Goal: Navigation & Orientation: Find specific page/section

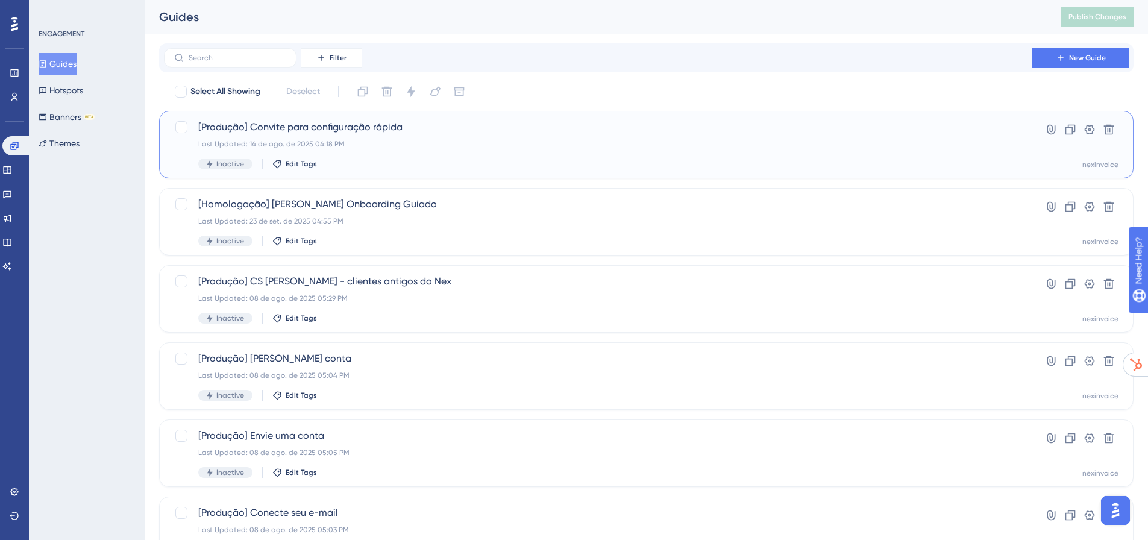
click at [386, 138] on div "[Produção] Convite para configuração rápida Last Updated: 14 de ago. de 2025 04…" at bounding box center [598, 144] width 800 height 49
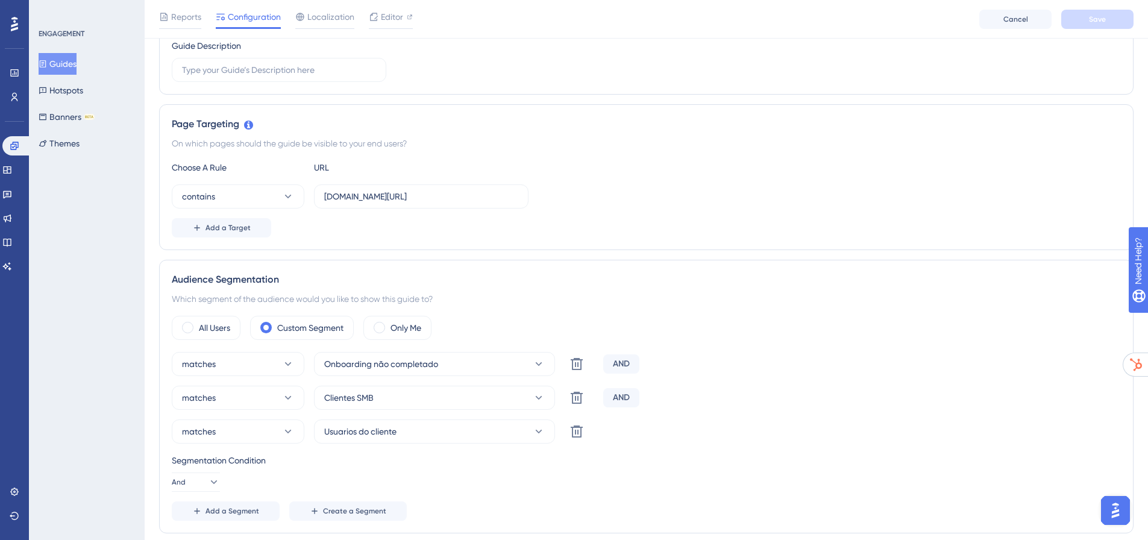
scroll to position [121, 0]
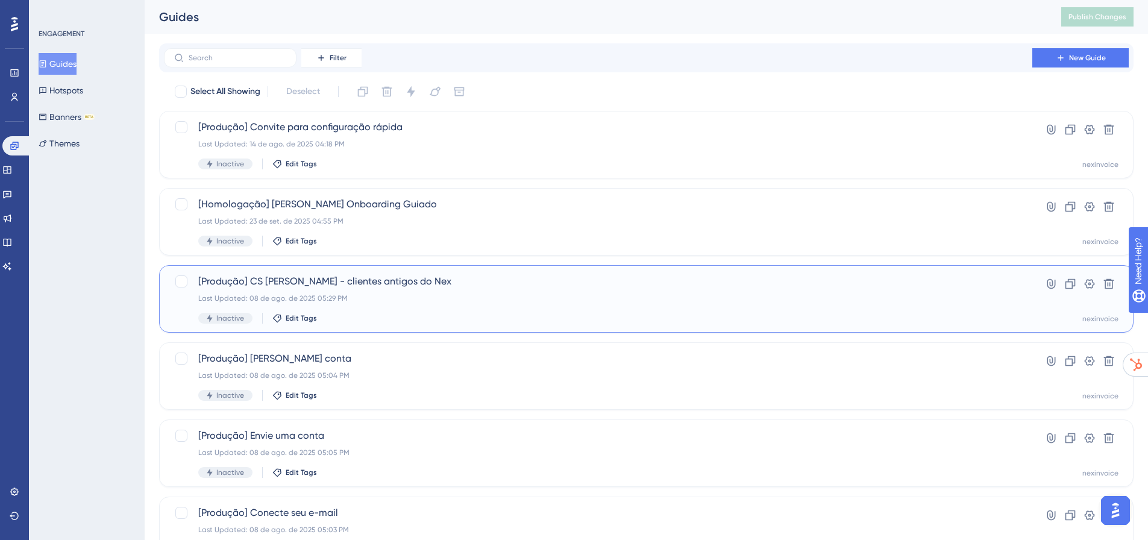
click at [448, 286] on span "[Produção] CS [PERSON_NAME] - clientes antigos do Nex" at bounding box center [598, 281] width 800 height 14
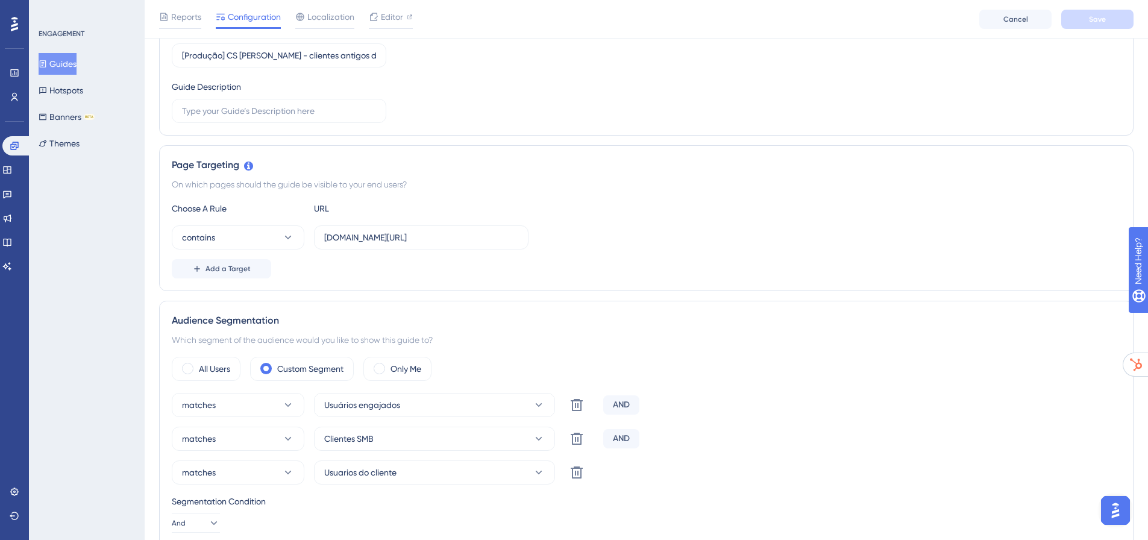
scroll to position [181, 0]
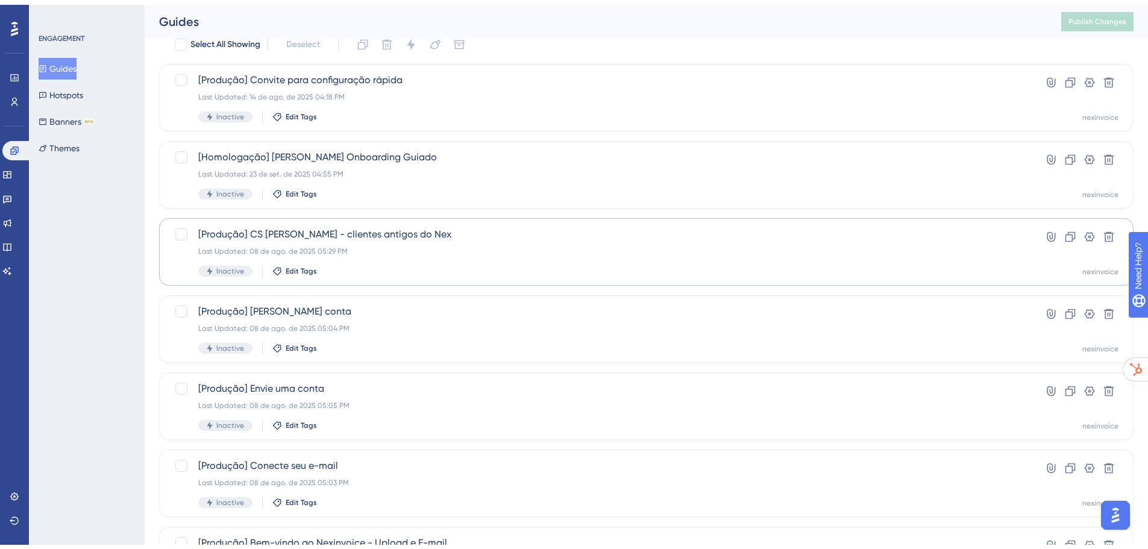
scroll to position [121, 0]
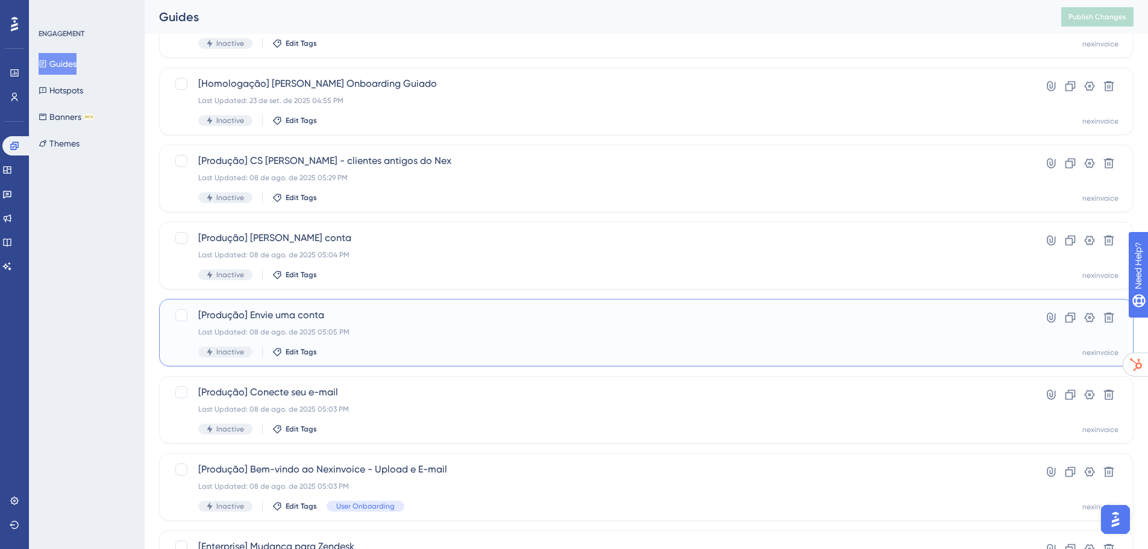
click at [427, 319] on span "[Produção] Envie uma conta" at bounding box center [598, 315] width 800 height 14
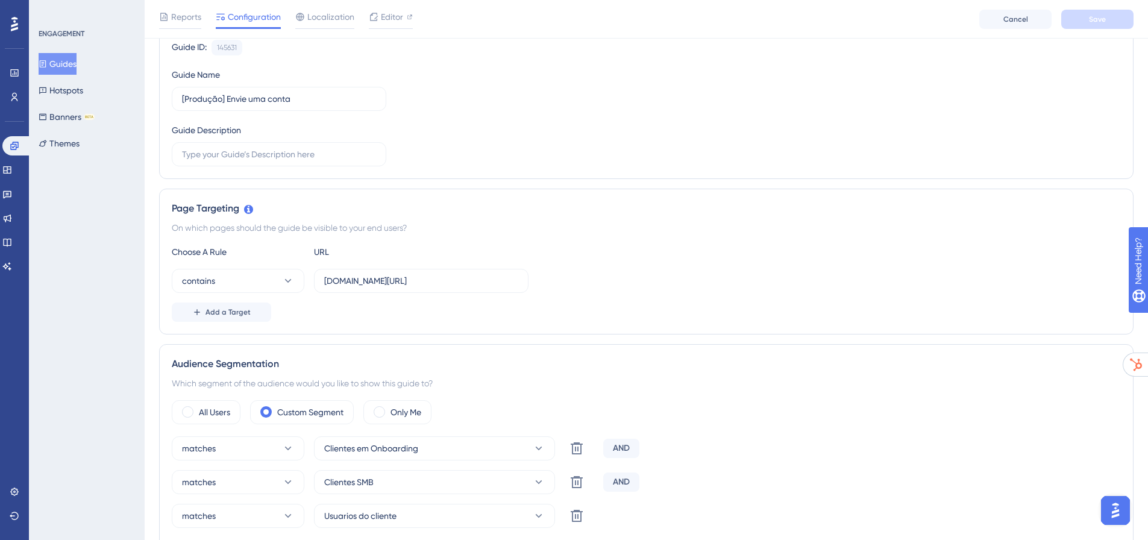
scroll to position [181, 0]
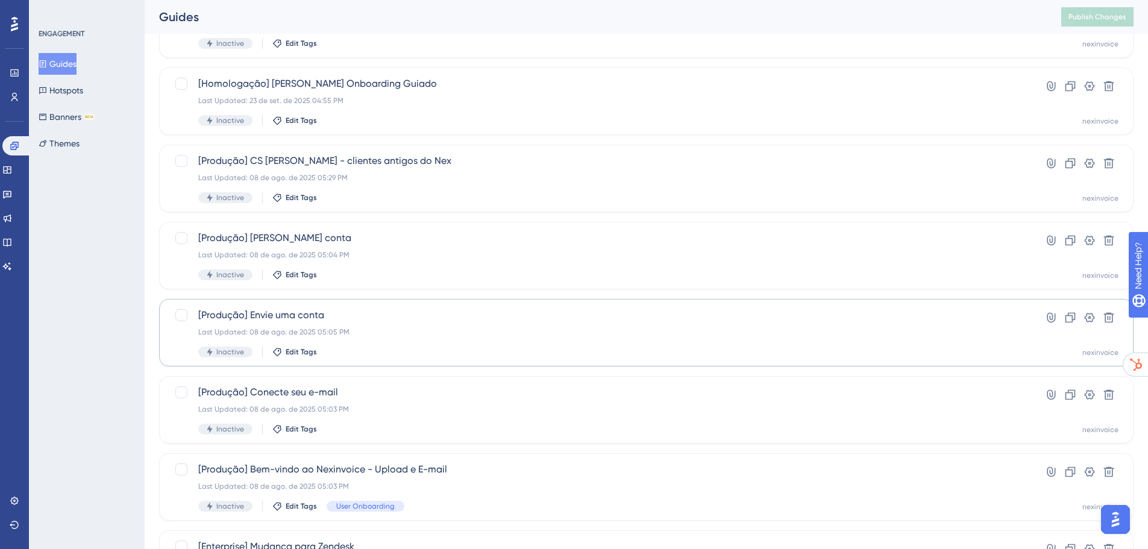
scroll to position [301, 0]
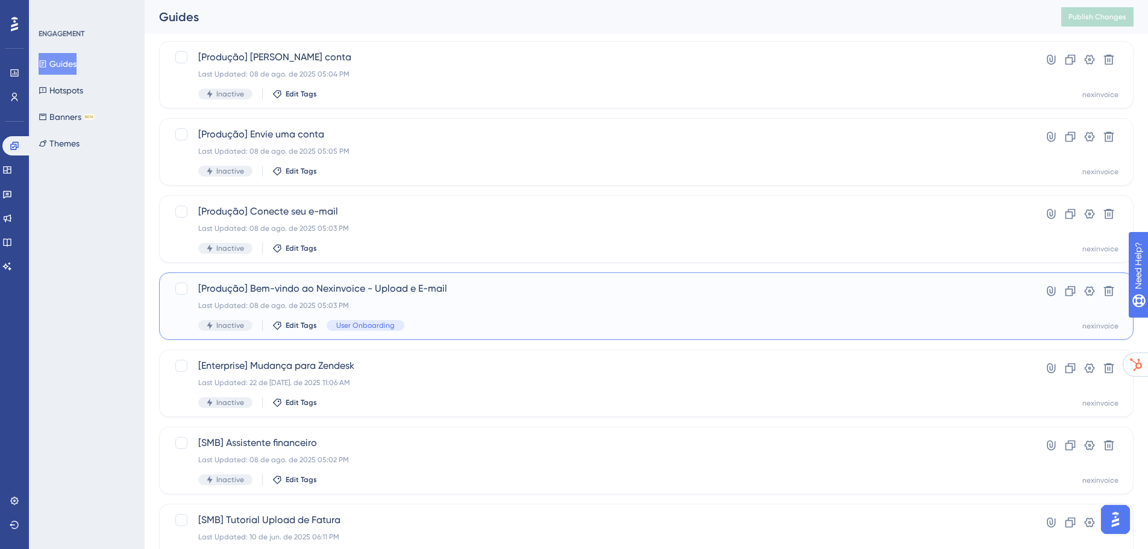
click at [457, 312] on div "[Produção] Bem-vindo ao Nexinvoice - Upload e E-mail Last Updated: 08 de ago. d…" at bounding box center [598, 305] width 800 height 49
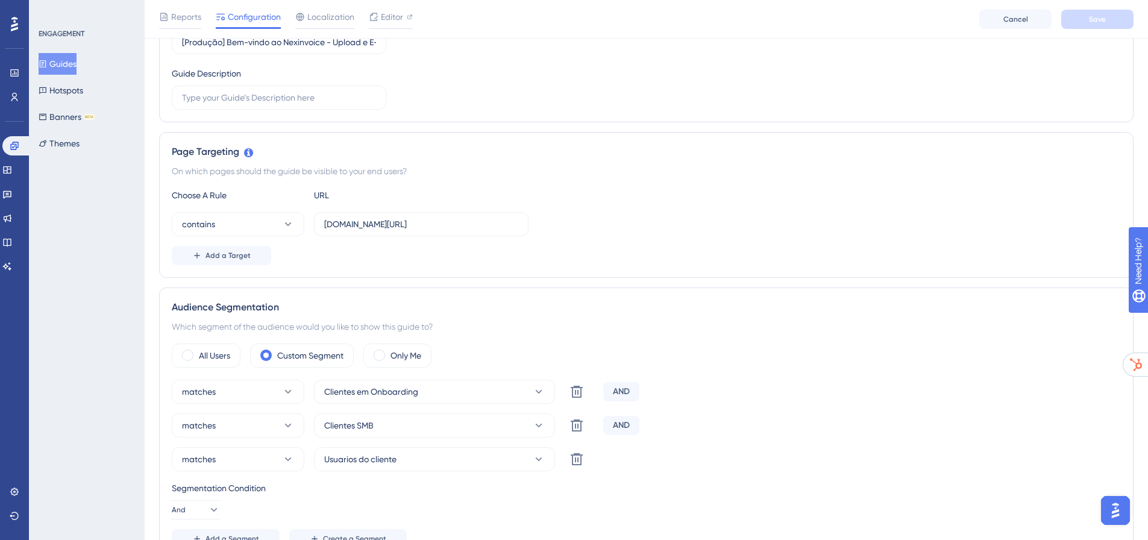
scroll to position [181, 0]
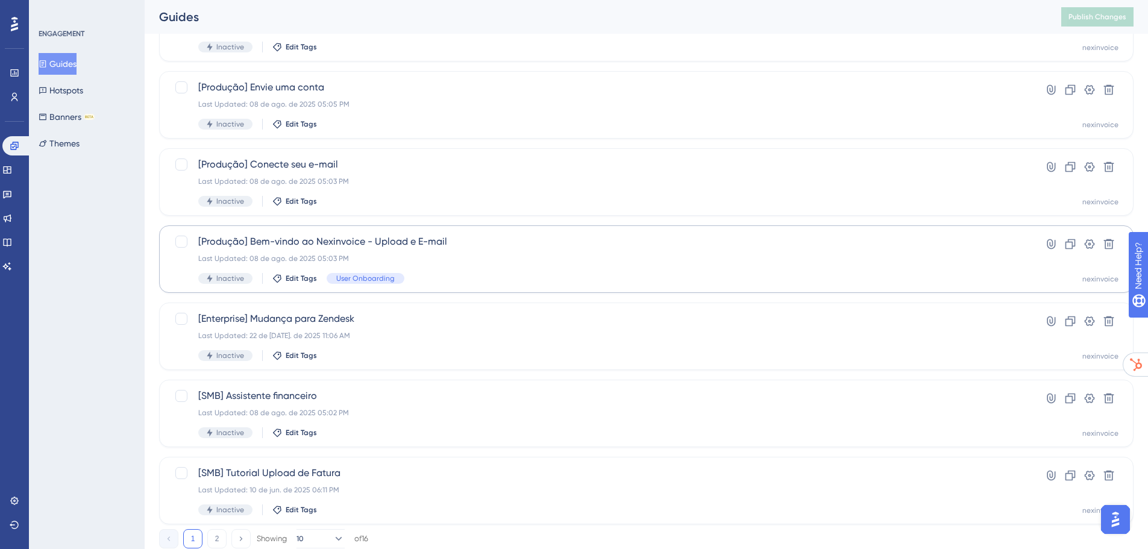
scroll to position [386, 0]
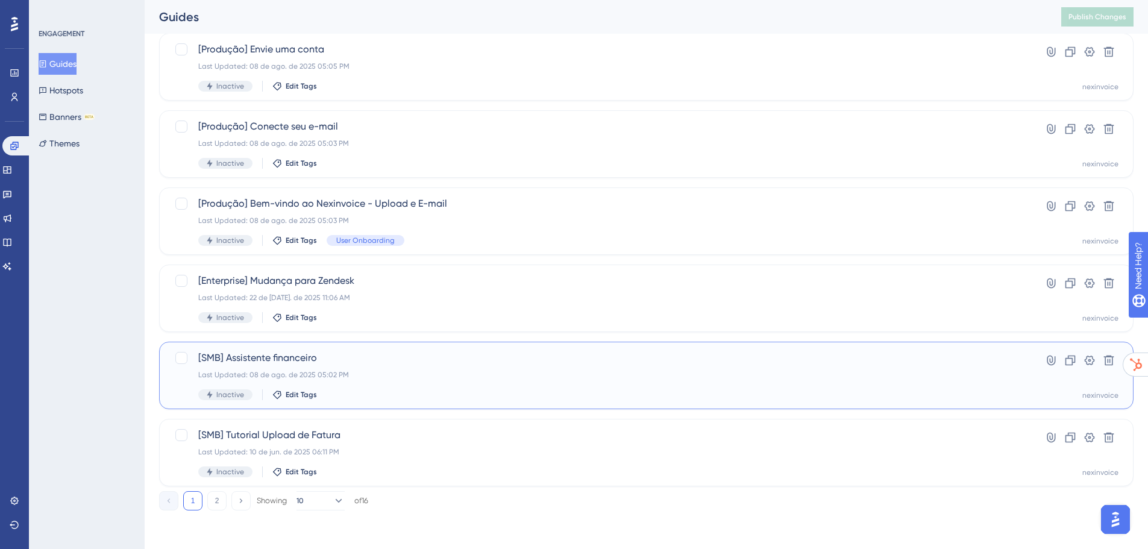
click at [471, 360] on span "[SMB] Assistente financeiro" at bounding box center [598, 358] width 800 height 14
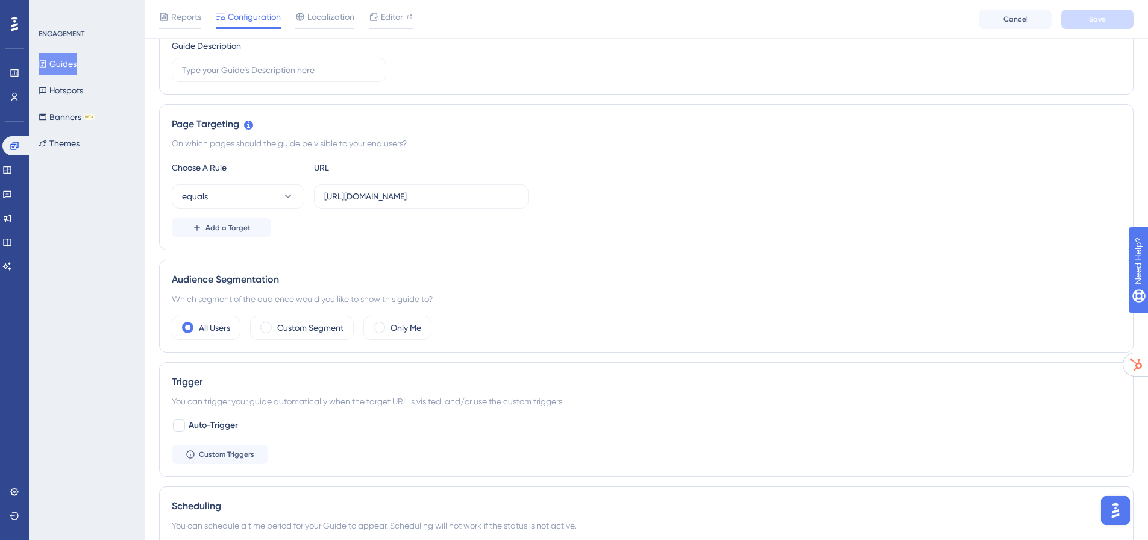
scroll to position [181, 0]
